Goal: Browse casually: Explore the website without a specific task or goal

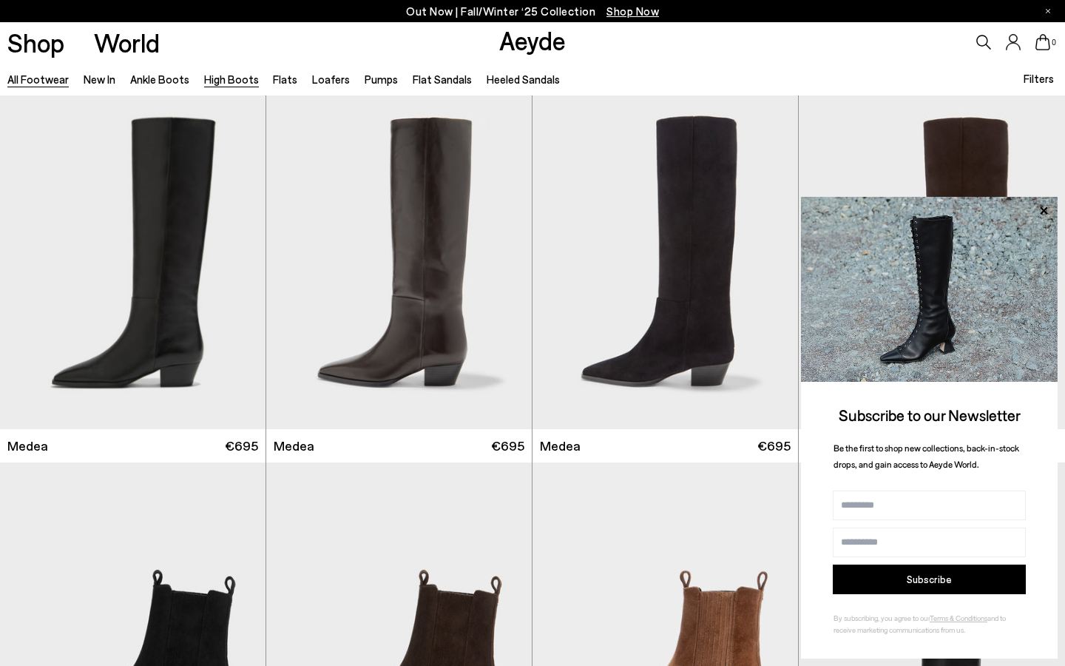
click at [227, 81] on link "High Boots" at bounding box center [231, 79] width 55 height 13
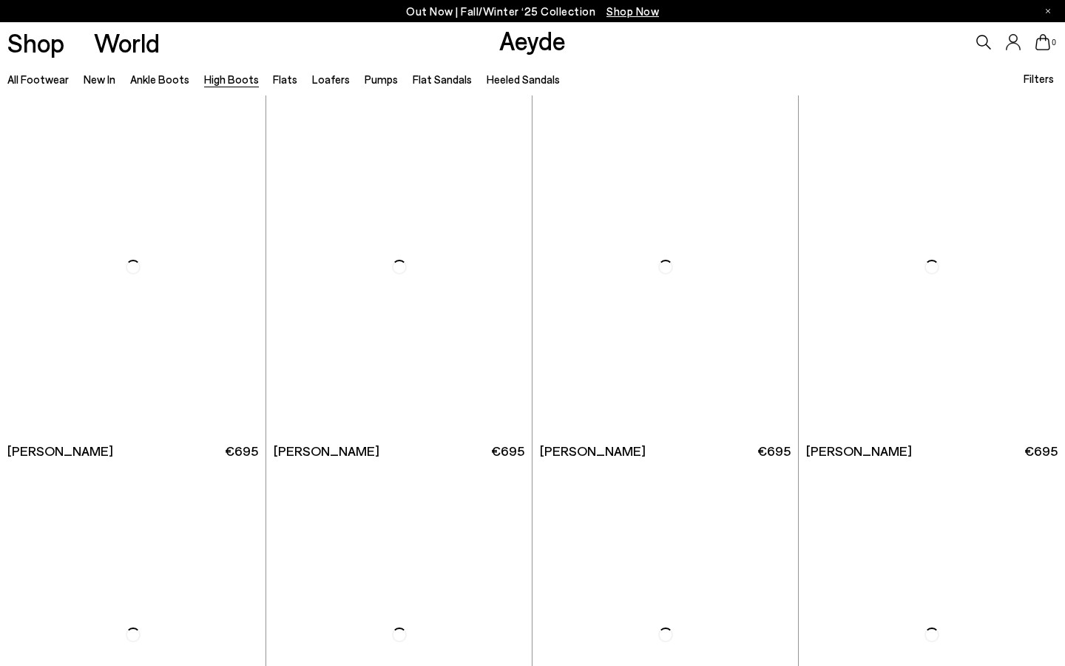
scroll to position [2567, 0]
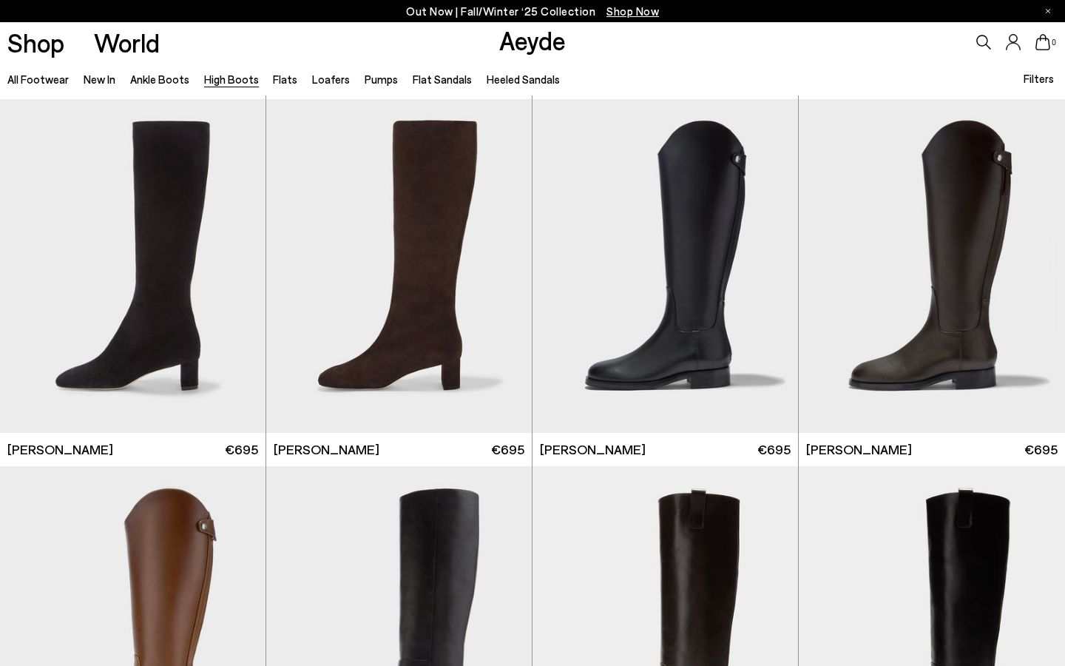
click at [325, 442] on div "Marty 36 37 38 39 40" at bounding box center [399, 449] width 251 height 18
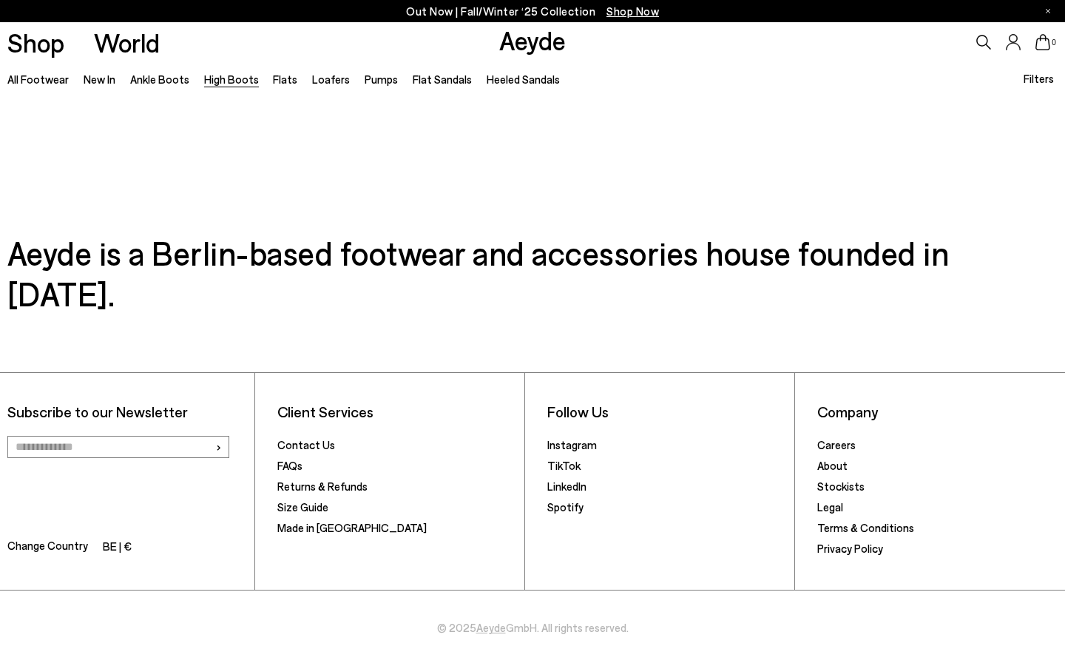
scroll to position [2109, 0]
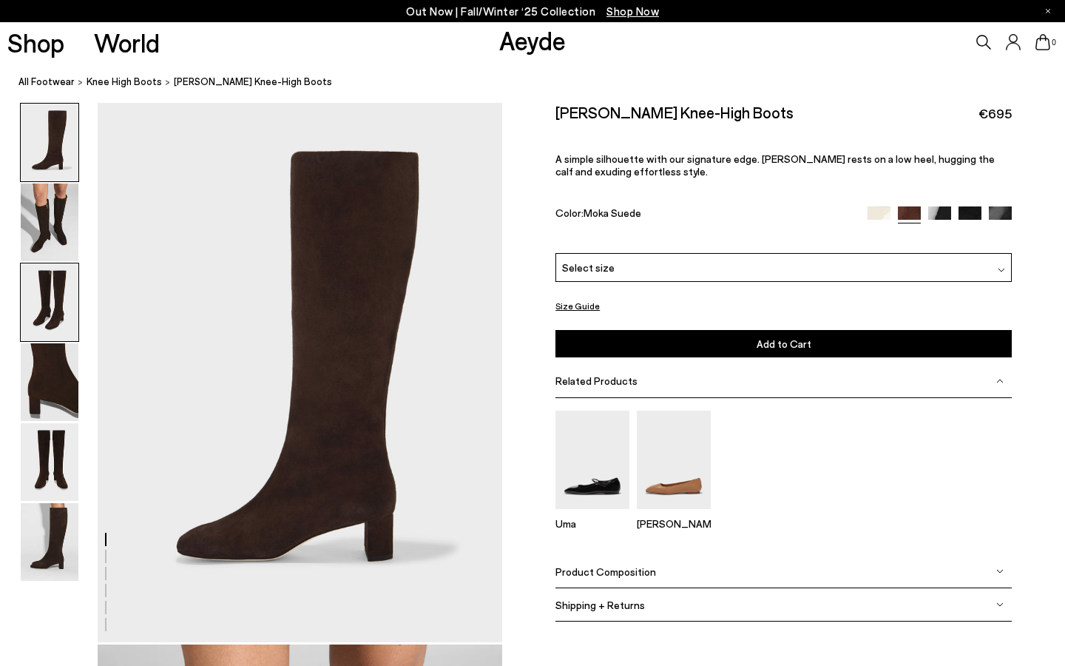
click at [50, 314] on img at bounding box center [50, 302] width 58 height 78
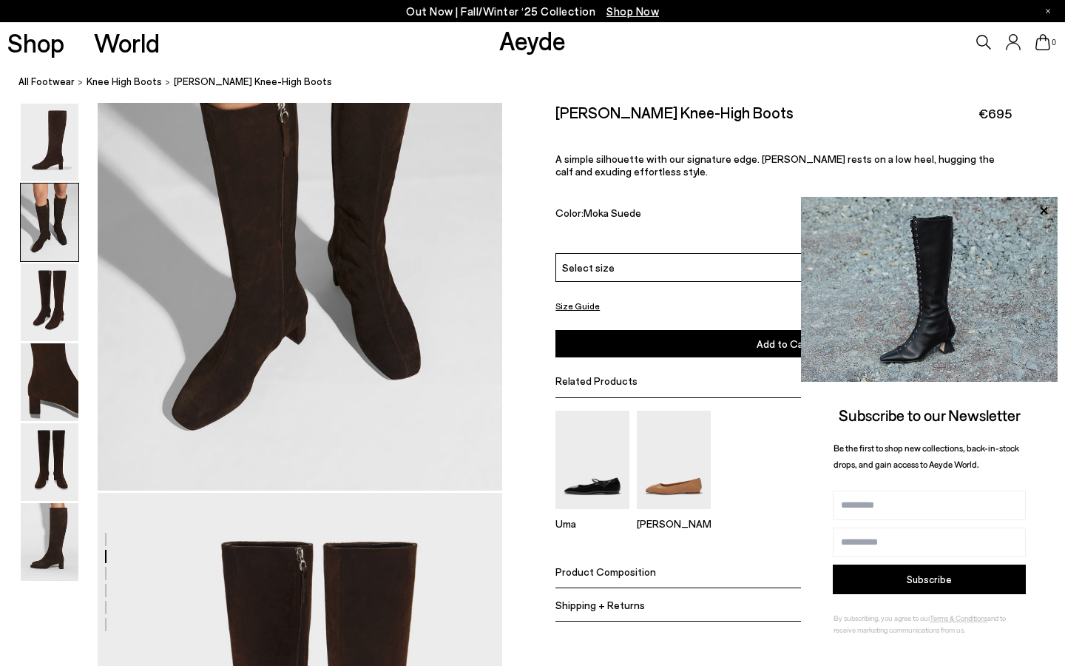
scroll to position [425, 0]
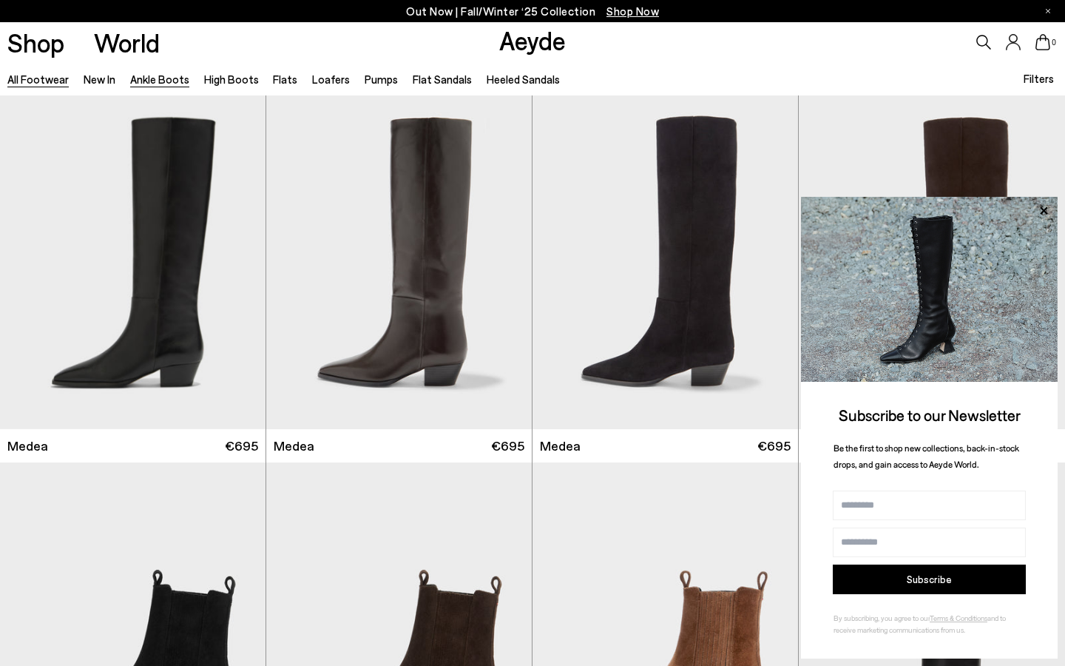
click at [149, 79] on link "Ankle Boots" at bounding box center [159, 79] width 59 height 13
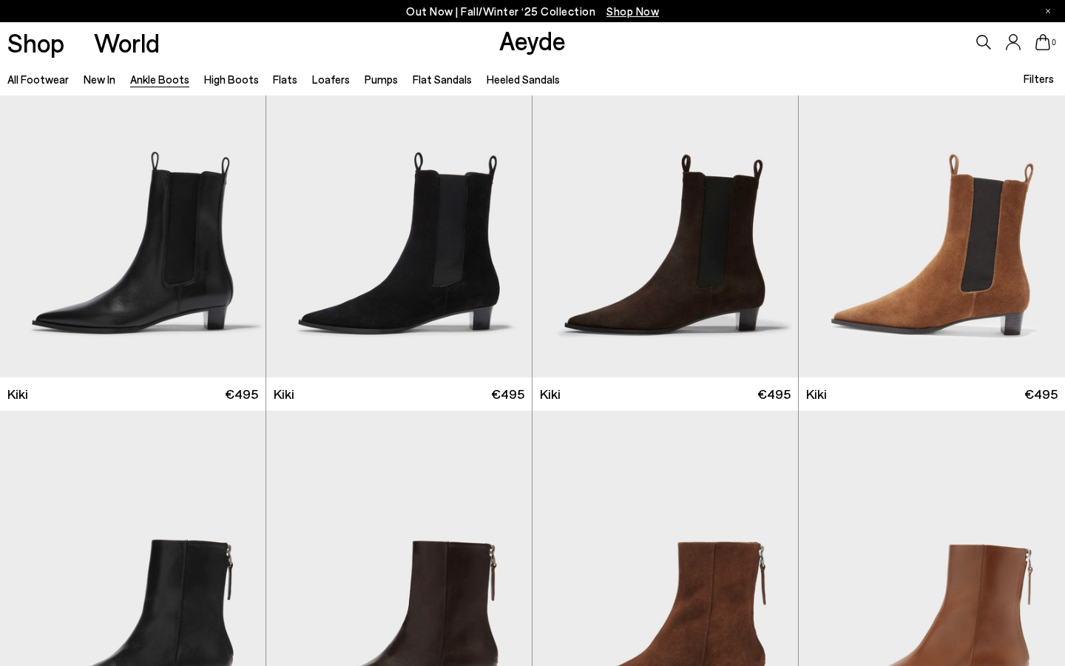
scroll to position [2262, 0]
